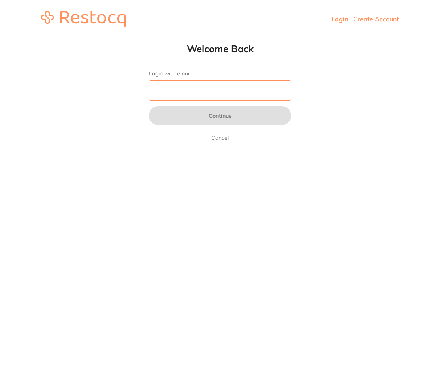
click at [194, 86] on input "Login with email" at bounding box center [220, 90] width 142 height 21
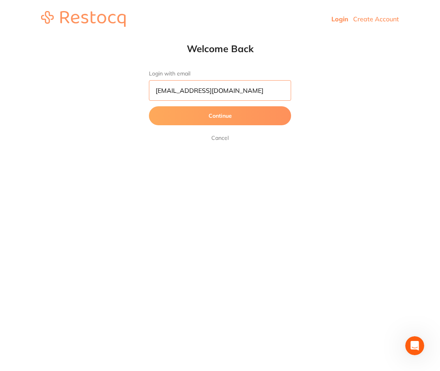
type input "[EMAIL_ADDRESS][DOMAIN_NAME]"
click at [218, 117] on button "Continue" at bounding box center [220, 115] width 142 height 19
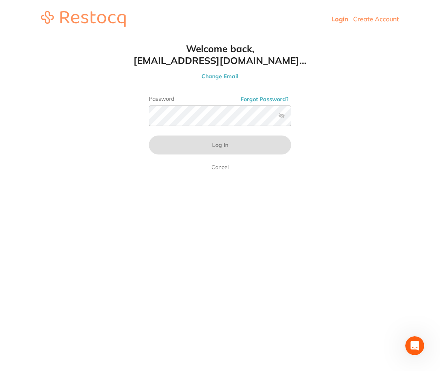
click at [281, 115] on label at bounding box center [281, 116] width 6 height 6
click at [291, 118] on input "checkbox" at bounding box center [291, 118] width 0 height 0
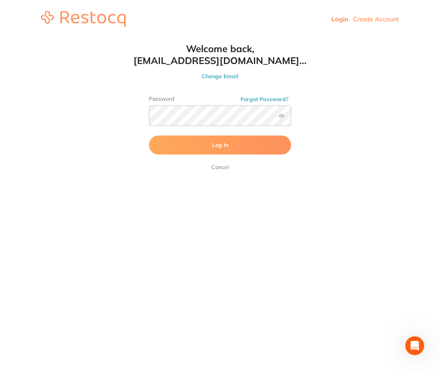
click at [226, 135] on form "Password Forgot Password? Log In [GEOGRAPHIC_DATA]" at bounding box center [220, 134] width 142 height 76
click at [226, 136] on button "Log In" at bounding box center [220, 144] width 142 height 19
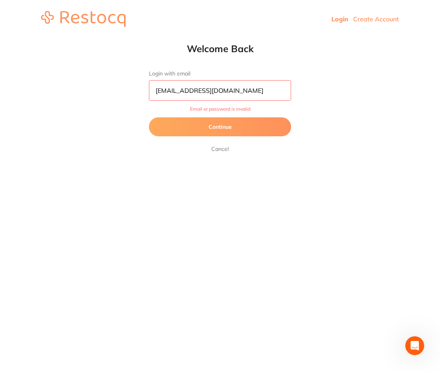
click at [241, 124] on button "Continue" at bounding box center [220, 126] width 142 height 19
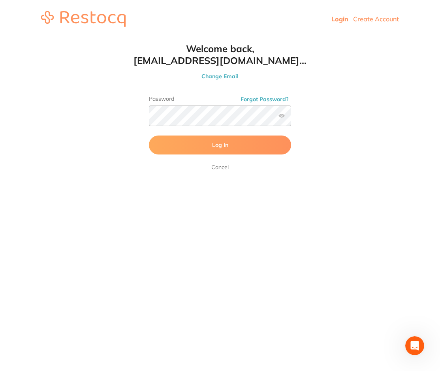
click at [183, 141] on button "Log In" at bounding box center [220, 144] width 142 height 19
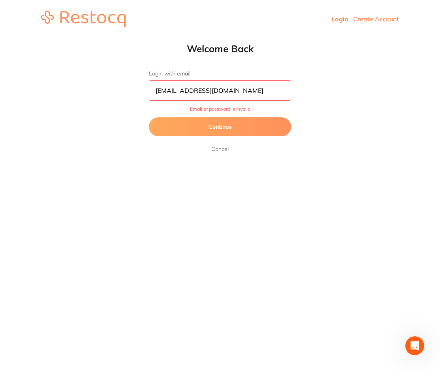
click at [214, 130] on button "Continue" at bounding box center [220, 126] width 142 height 19
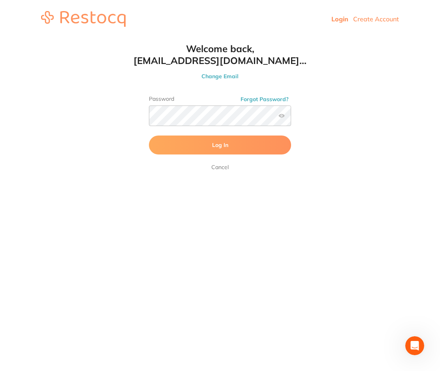
click at [197, 143] on button "Log In" at bounding box center [220, 144] width 142 height 19
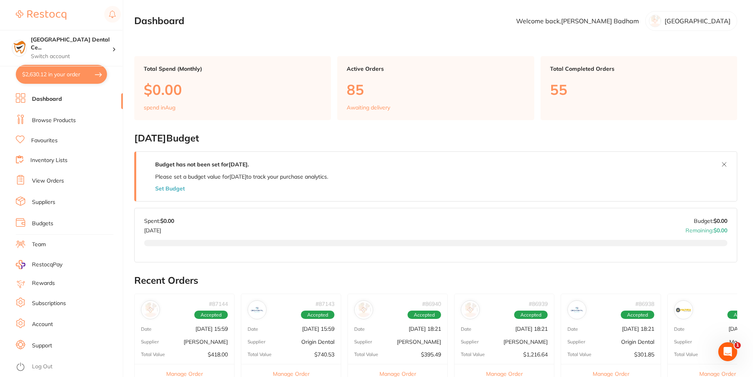
click at [52, 118] on link "Browse Products" at bounding box center [54, 121] width 44 height 8
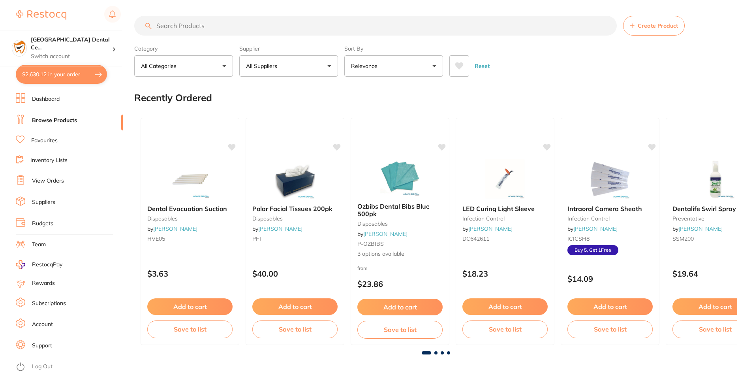
click at [96, 71] on button "$2,630.12 in your order" at bounding box center [61, 74] width 91 height 19
checkbox input "true"
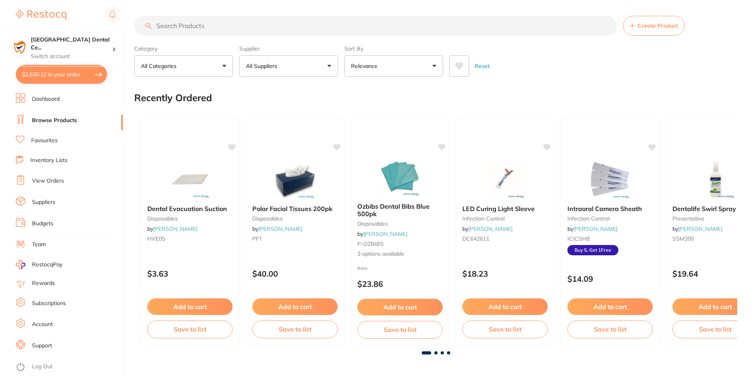
checkbox input "true"
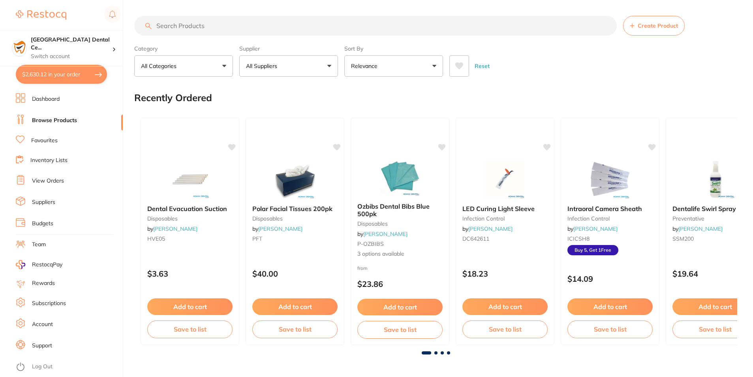
checkbox input "true"
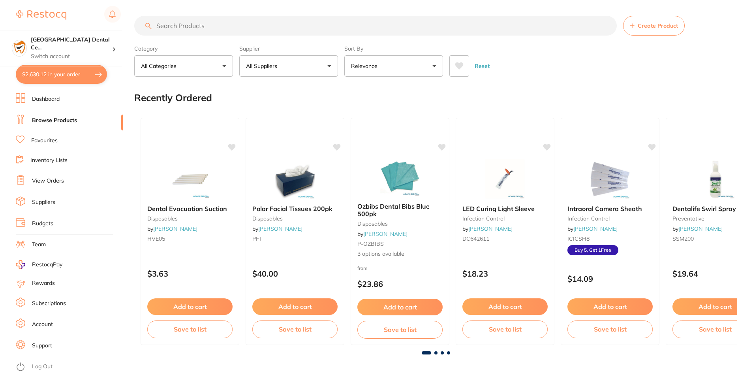
checkbox input "true"
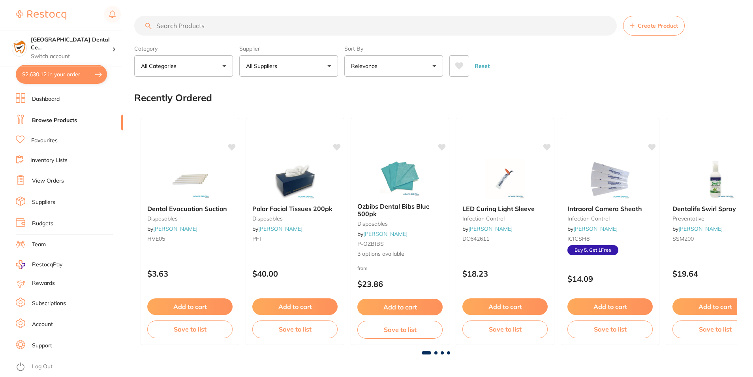
checkbox input "true"
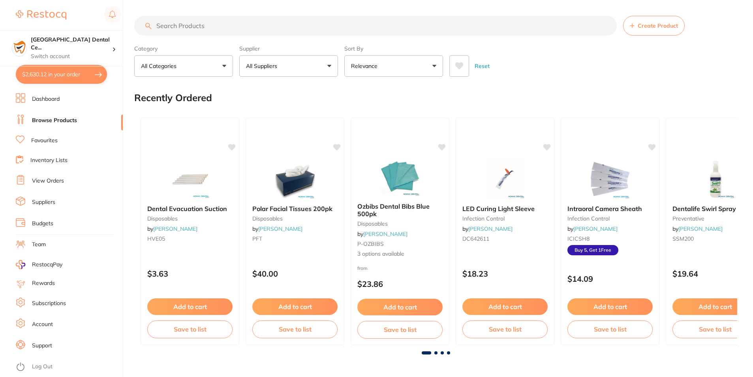
checkbox input "true"
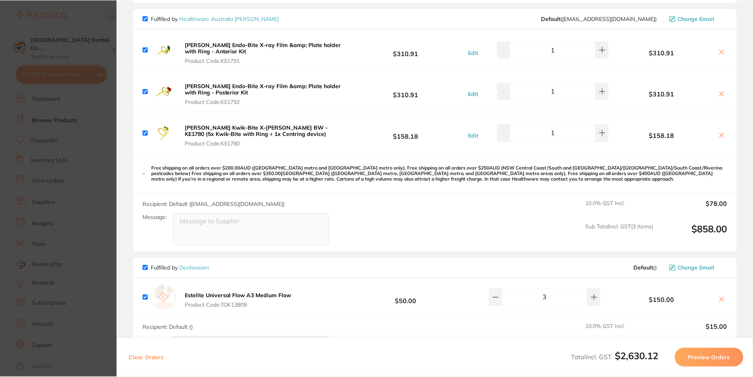
scroll to position [1317, 0]
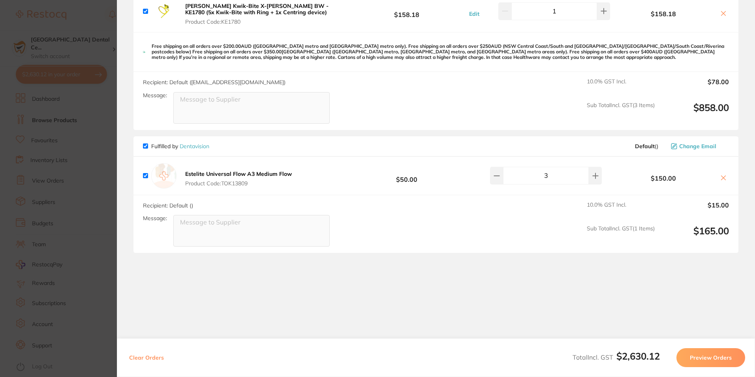
click at [114, 156] on section "Update RRP Set your pre negotiated price for this item. Item Agreed RRP (excl. …" at bounding box center [377, 188] width 755 height 377
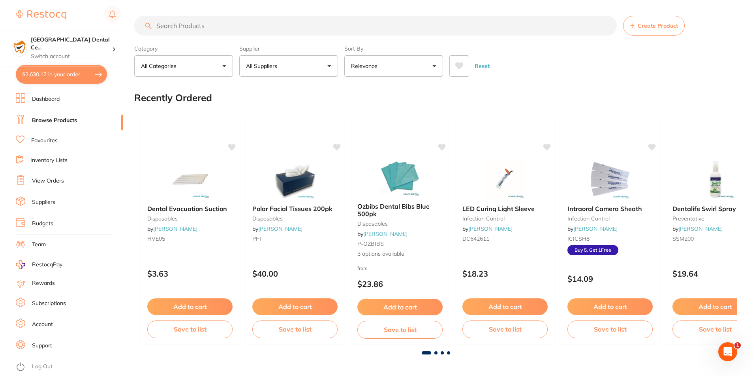
click at [209, 21] on input "search" at bounding box center [375, 26] width 483 height 20
type input "estelite sigma"
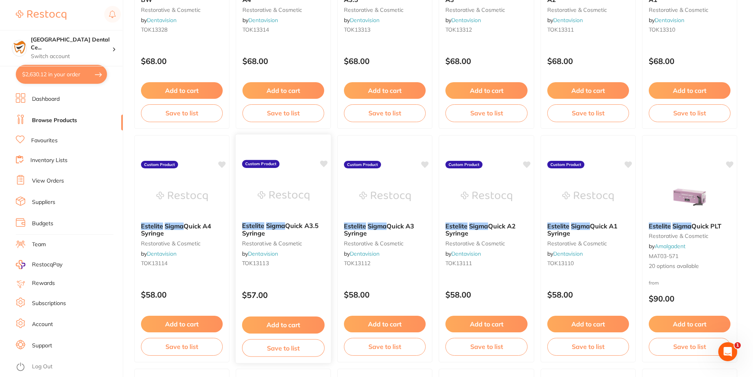
scroll to position [237, 0]
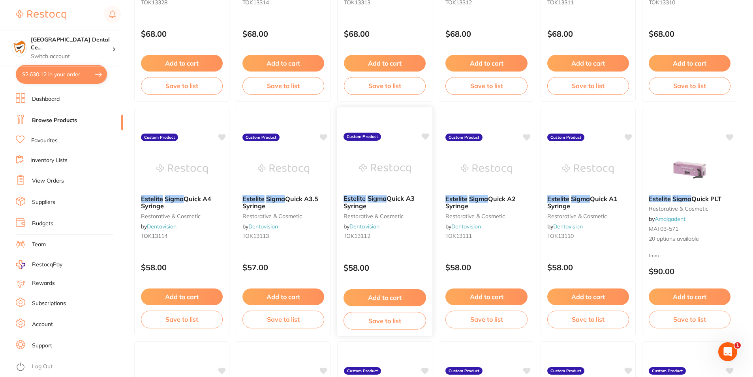
click at [370, 195] on em "Sigma" at bounding box center [377, 198] width 19 height 8
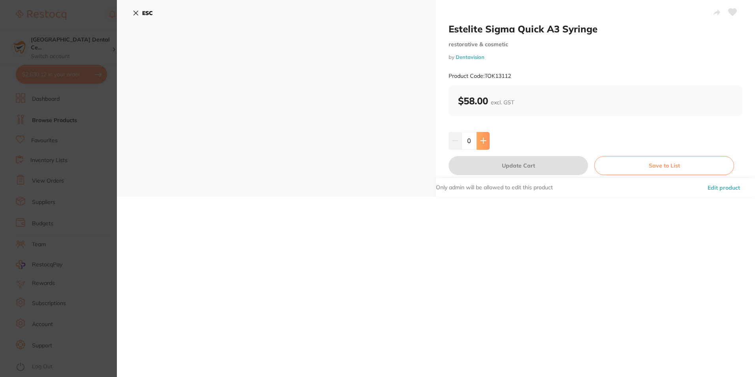
click at [440, 141] on icon at bounding box center [483, 140] width 6 height 6
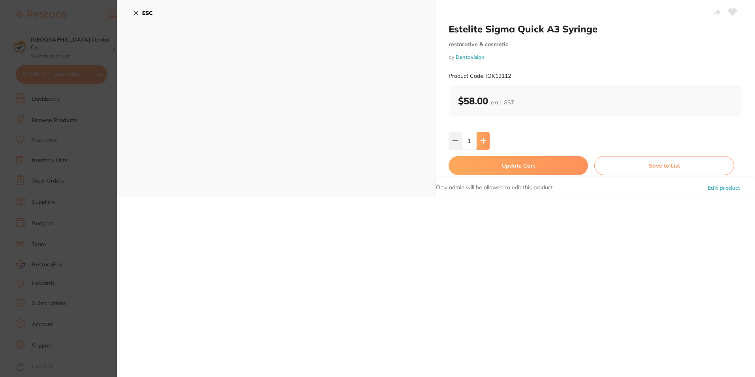
click at [440, 141] on icon at bounding box center [483, 140] width 6 height 6
type input "3"
click at [440, 168] on button "Update Cart" at bounding box center [518, 165] width 139 height 19
checkbox input "false"
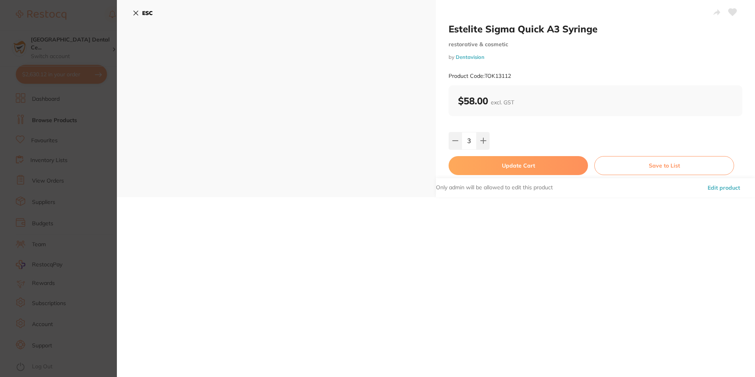
checkbox input "false"
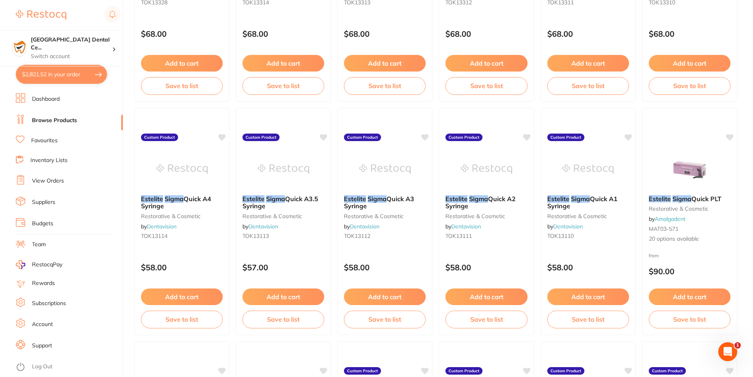
click at [94, 71] on button "$2,821.52 in your order" at bounding box center [61, 74] width 91 height 19
checkbox input "true"
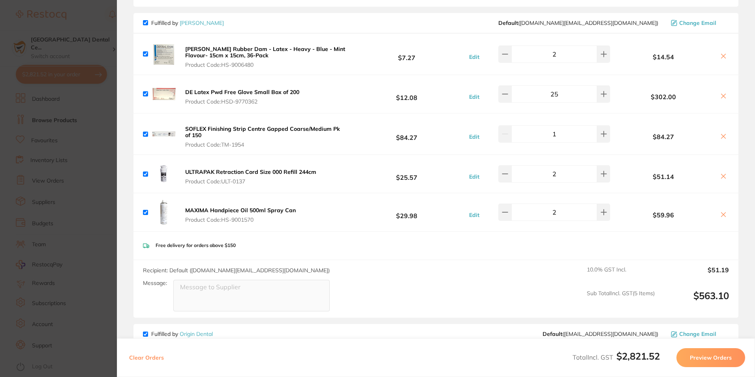
scroll to position [52, 0]
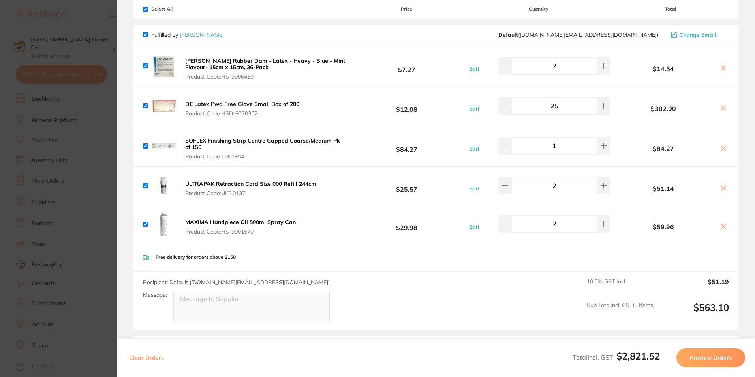
click at [112, 153] on section "Update RRP Set your pre negotiated price for this item. Item Agreed RRP (excl. …" at bounding box center [377, 188] width 755 height 377
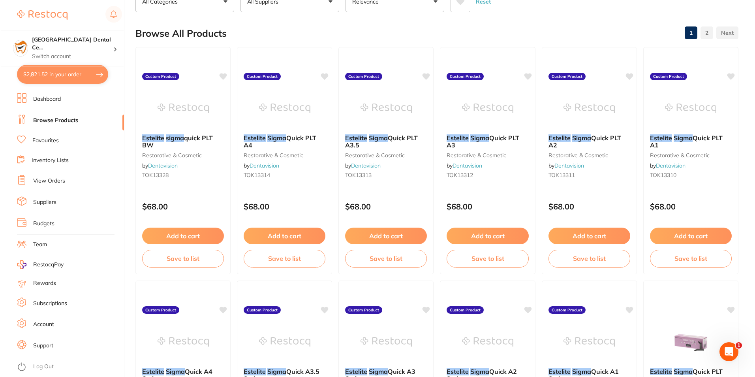
scroll to position [0, 0]
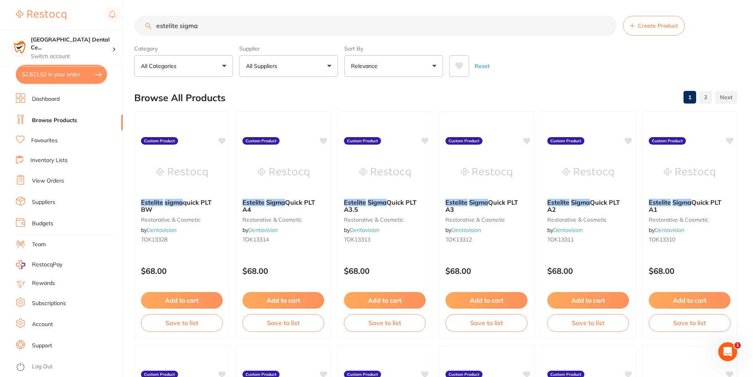
click at [97, 67] on button "$2,821.52 in your order" at bounding box center [61, 74] width 91 height 19
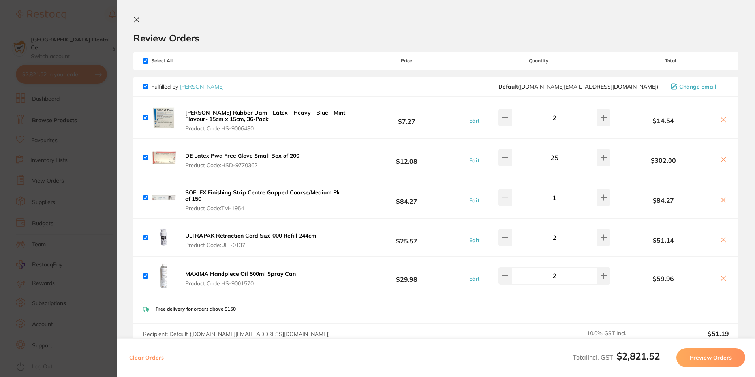
click at [99, 137] on section "Update RRP Set your pre negotiated price for this item. Item Agreed RRP (excl. …" at bounding box center [377, 188] width 755 height 377
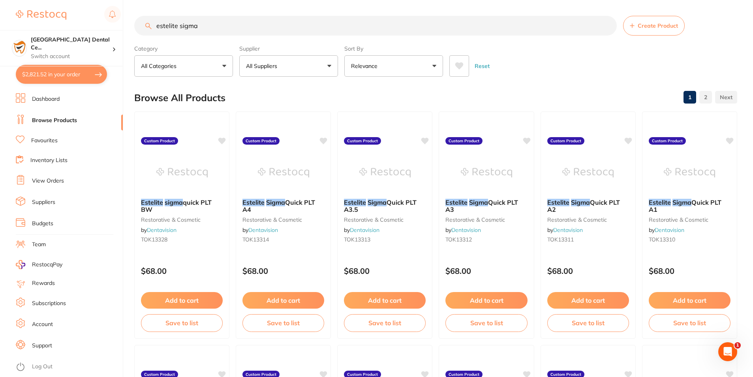
click at [192, 23] on input "estelite sigma" at bounding box center [375, 26] width 483 height 20
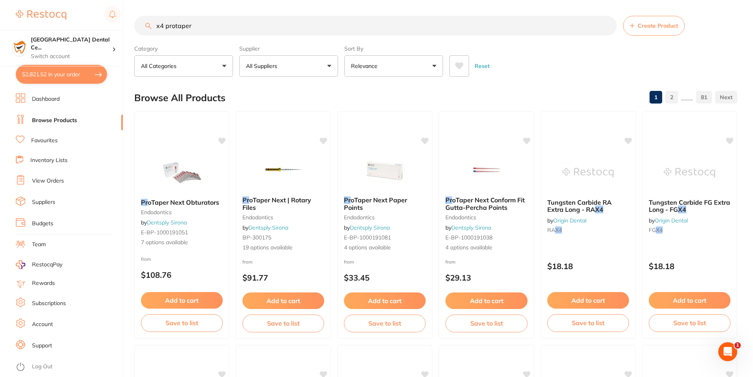
type input "x4 protaper"
click at [269, 204] on em "ProTaper" at bounding box center [256, 200] width 28 height 8
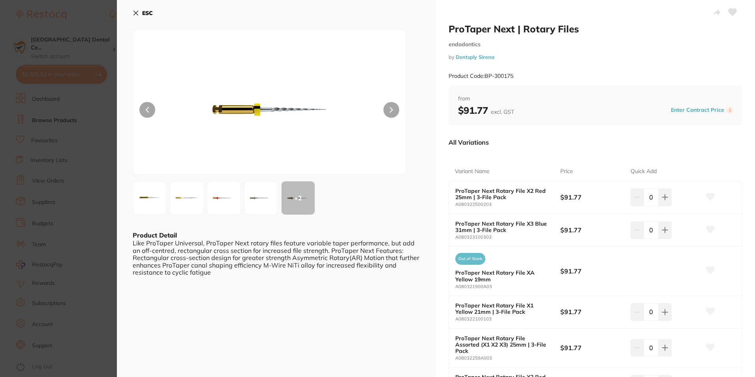
click at [240, 197] on button at bounding box center [224, 198] width 34 height 34
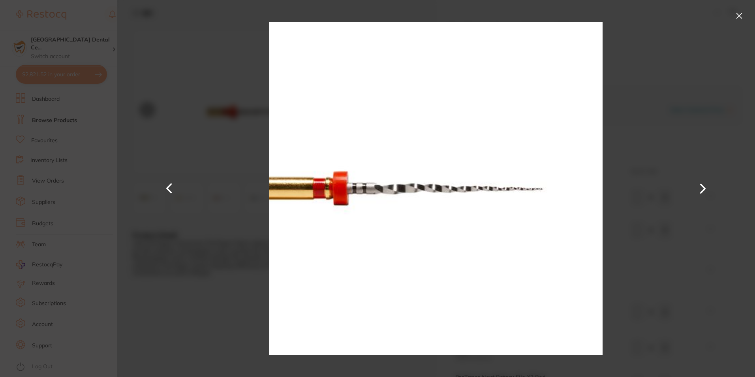
drag, startPoint x: 736, startPoint y: 13, endPoint x: 721, endPoint y: 23, distance: 17.7
click at [440, 13] on button at bounding box center [739, 15] width 13 height 13
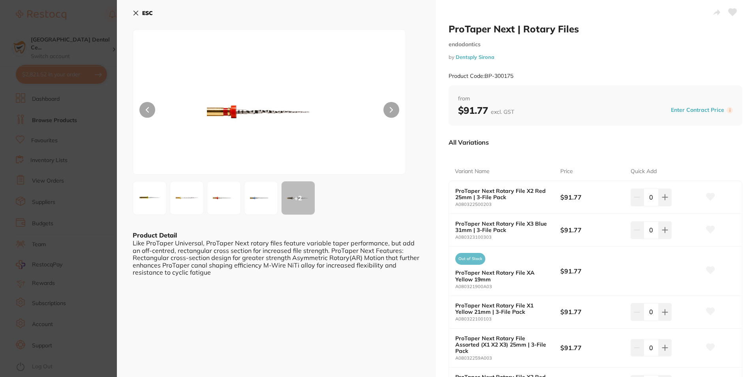
click at [391, 99] on div at bounding box center [269, 101] width 273 height 145
click at [393, 107] on button at bounding box center [391, 110] width 16 height 16
click at [297, 197] on div "+ 2" at bounding box center [298, 197] width 33 height 33
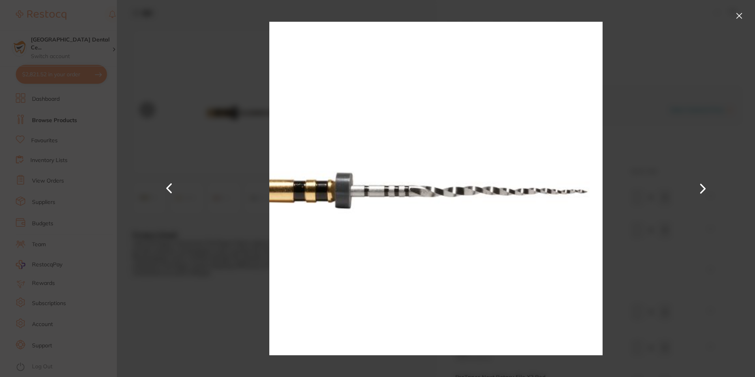
click at [440, 15] on button at bounding box center [739, 15] width 13 height 13
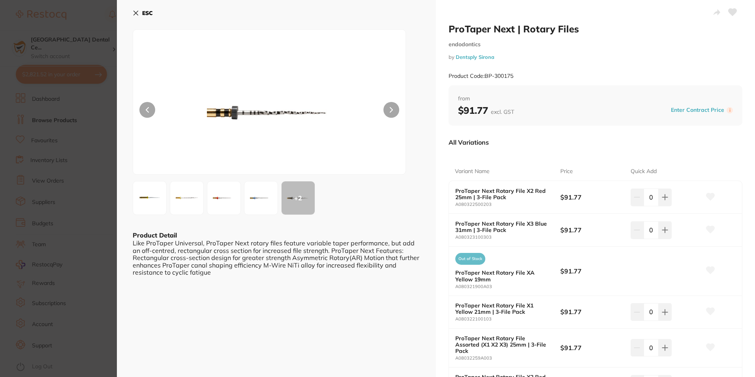
click at [139, 13] on button "ESC" at bounding box center [143, 12] width 20 height 13
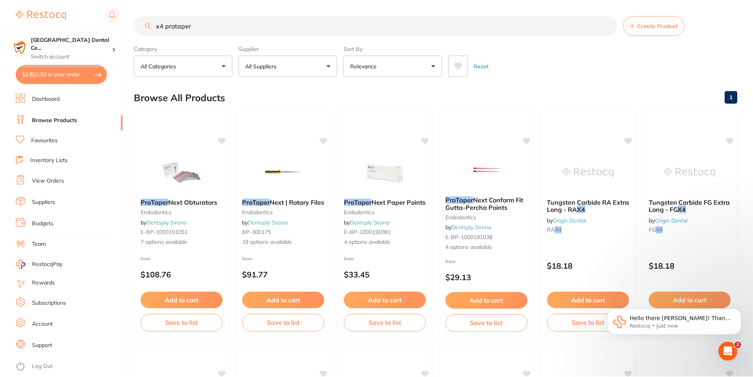
scroll to position [0, 0]
